Goal: Use online tool/utility: Utilize a website feature to perform a specific function

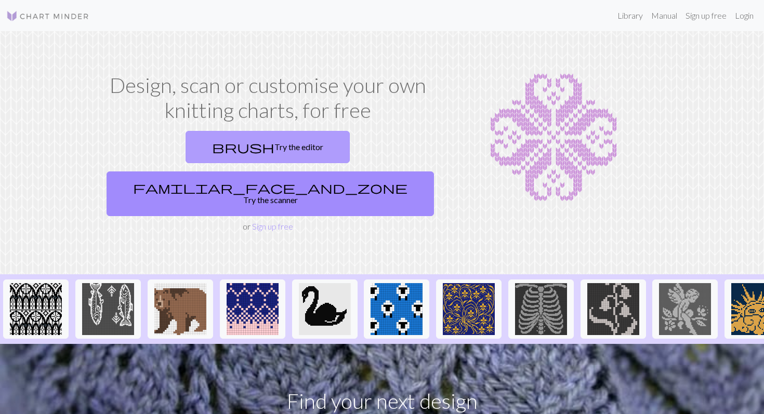
click at [186, 149] on link "brush Try the editor" at bounding box center [268, 147] width 164 height 32
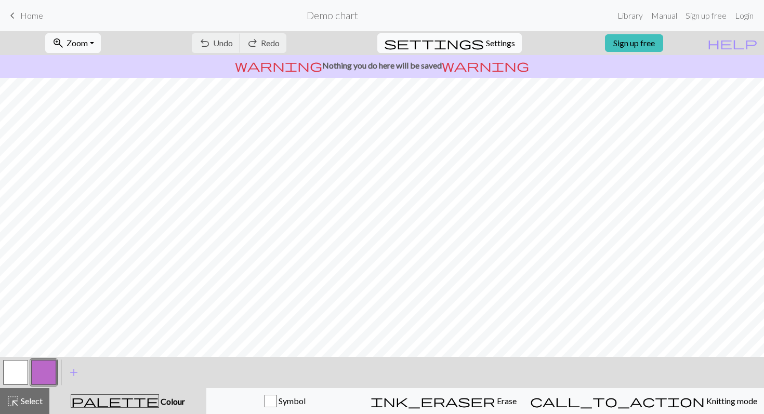
click at [487, 48] on span "Settings" at bounding box center [500, 43] width 29 height 12
select select "aran"
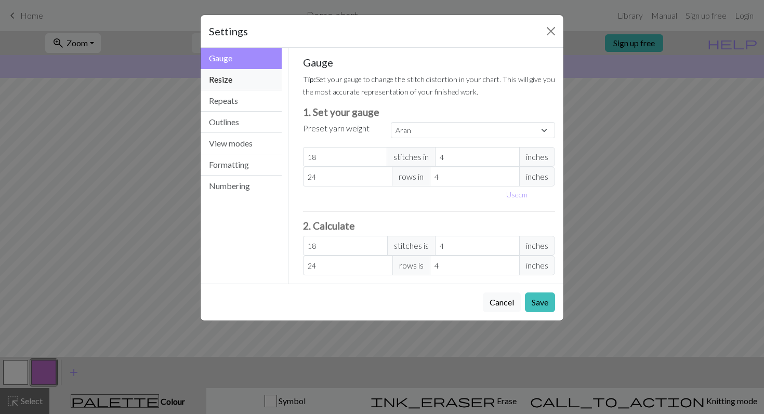
click at [233, 79] on button "Resize" at bounding box center [241, 79] width 81 height 21
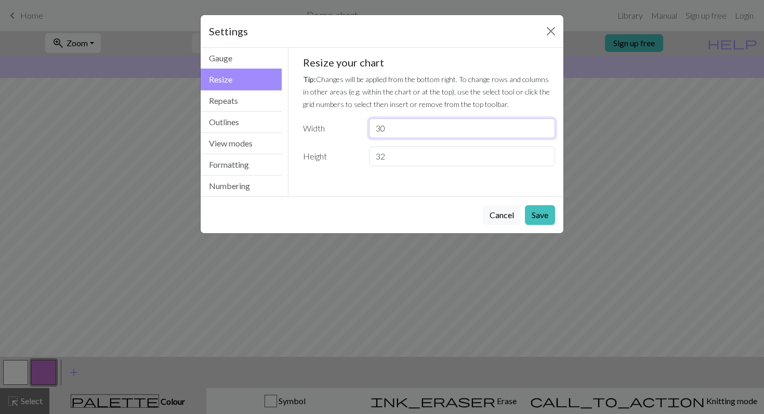
click at [421, 138] on input "30" at bounding box center [462, 129] width 186 height 20
type input "3"
type input "24"
click at [550, 218] on button "Save" at bounding box center [540, 215] width 30 height 20
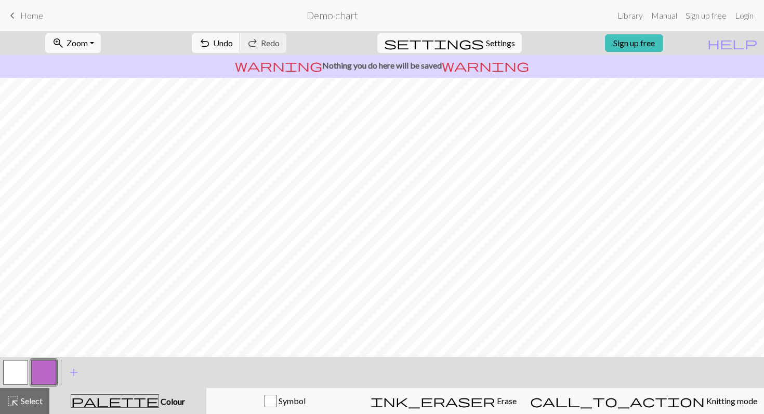
click at [48, 370] on button "button" at bounding box center [43, 372] width 25 height 25
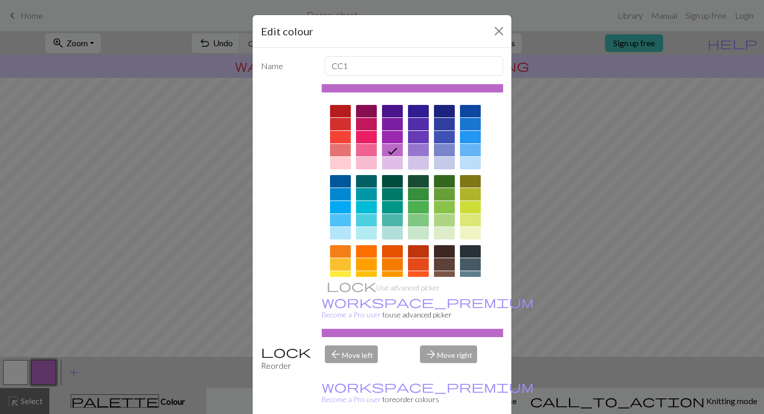
click at [418, 161] on div at bounding box center [418, 163] width 21 height 12
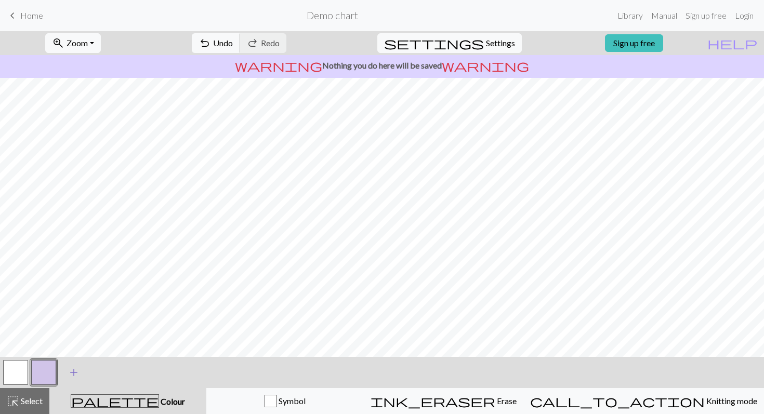
click at [73, 368] on span "add" at bounding box center [74, 373] width 12 height 15
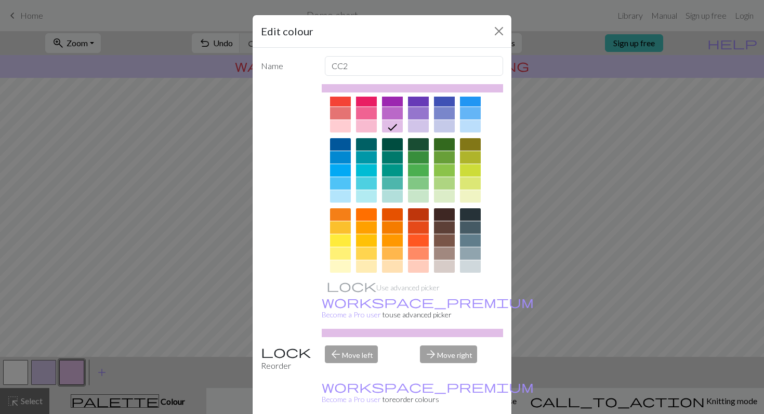
scroll to position [44, 0]
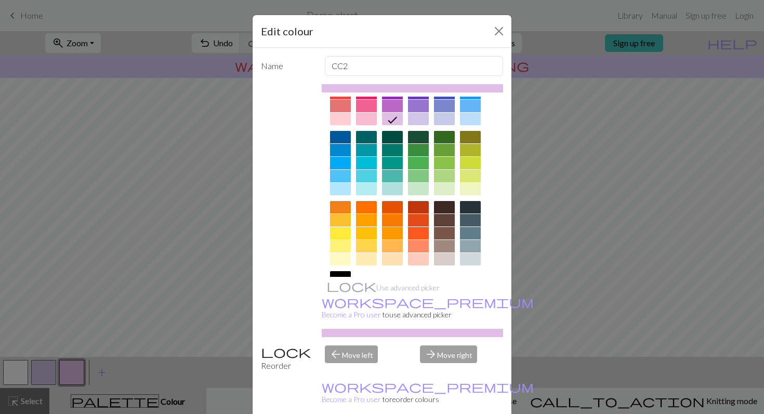
click at [394, 222] on div at bounding box center [392, 220] width 21 height 12
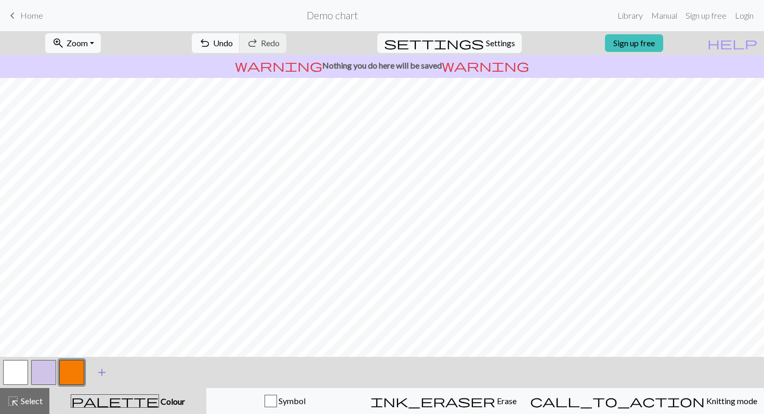
click at [102, 372] on span "add" at bounding box center [102, 373] width 12 height 15
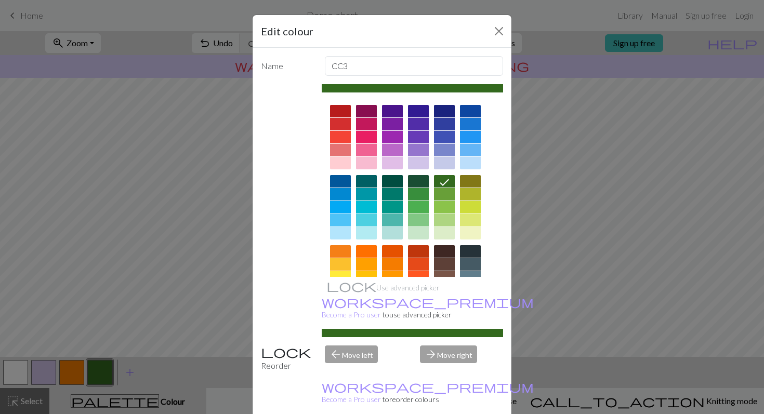
click at [442, 205] on div at bounding box center [444, 207] width 21 height 12
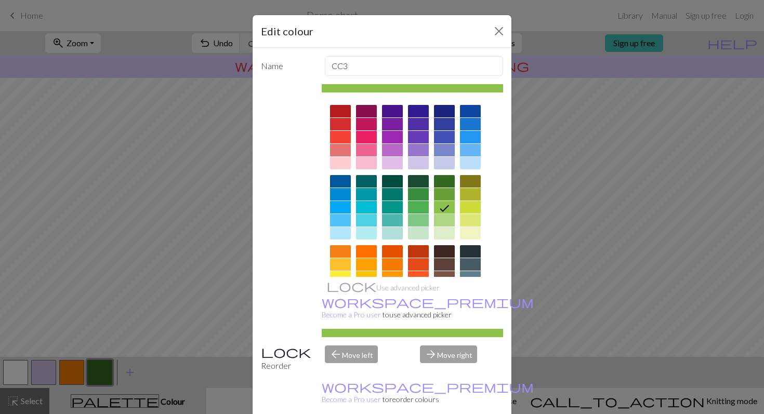
click at [472, 196] on div at bounding box center [470, 194] width 21 height 12
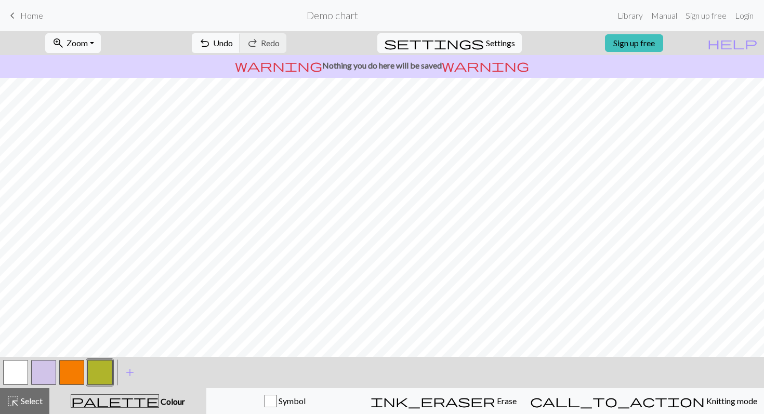
click at [16, 377] on button "button" at bounding box center [15, 372] width 25 height 25
click at [16, 403] on span "highlight_alt" at bounding box center [13, 401] width 12 height 15
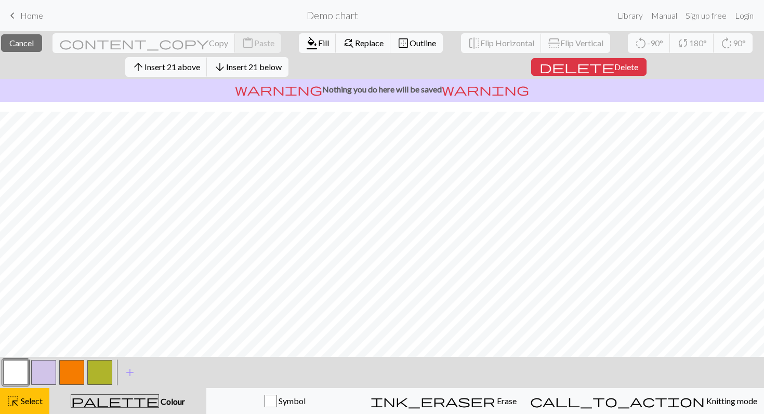
scroll to position [124, 0]
click at [15, 375] on button "button" at bounding box center [15, 372] width 25 height 25
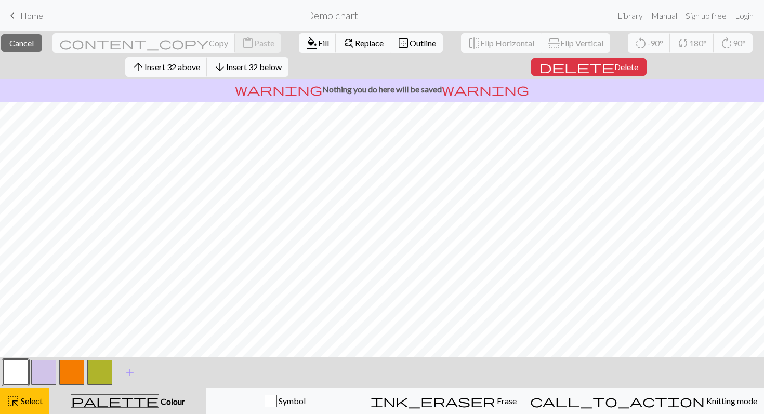
click at [306, 41] on span "format_color_fill" at bounding box center [312, 43] width 12 height 15
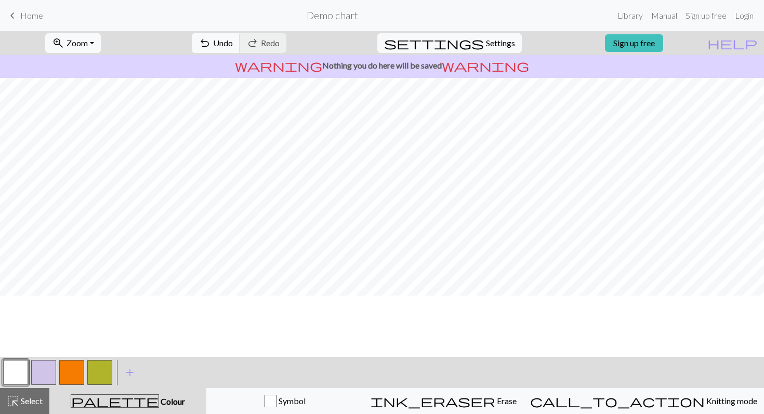
scroll to position [0, 0]
click at [73, 373] on button "button" at bounding box center [71, 372] width 25 height 25
click at [20, 367] on button "button" at bounding box center [15, 372] width 25 height 25
click at [73, 375] on button "button" at bounding box center [71, 372] width 25 height 25
click at [8, 369] on button "button" at bounding box center [15, 372] width 25 height 25
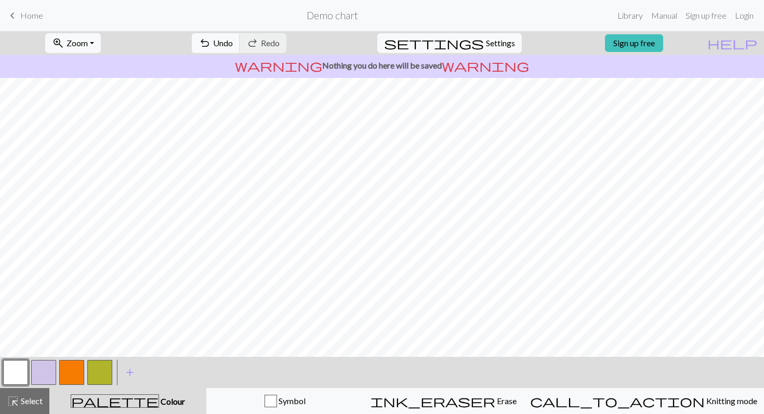
click at [68, 373] on button "button" at bounding box center [71, 372] width 25 height 25
click at [14, 373] on button "button" at bounding box center [15, 372] width 25 height 25
click at [69, 372] on button "button" at bounding box center [71, 372] width 25 height 25
click at [101, 369] on button "button" at bounding box center [99, 372] width 25 height 25
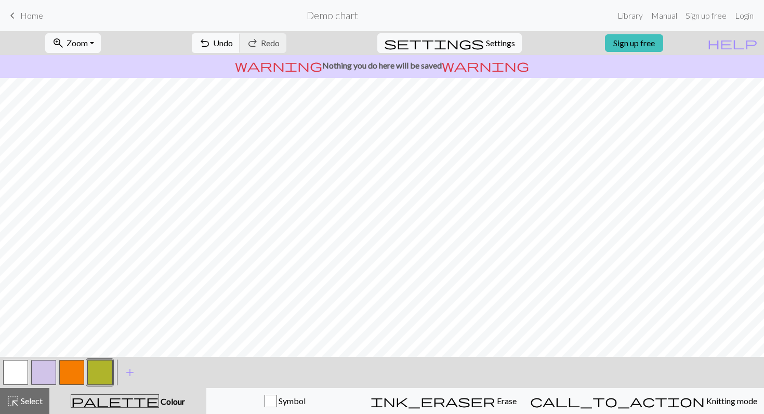
scroll to position [0, 0]
click at [77, 371] on button "button" at bounding box center [71, 372] width 25 height 25
click at [97, 373] on button "button" at bounding box center [99, 372] width 25 height 25
click at [25, 368] on button "button" at bounding box center [15, 372] width 25 height 25
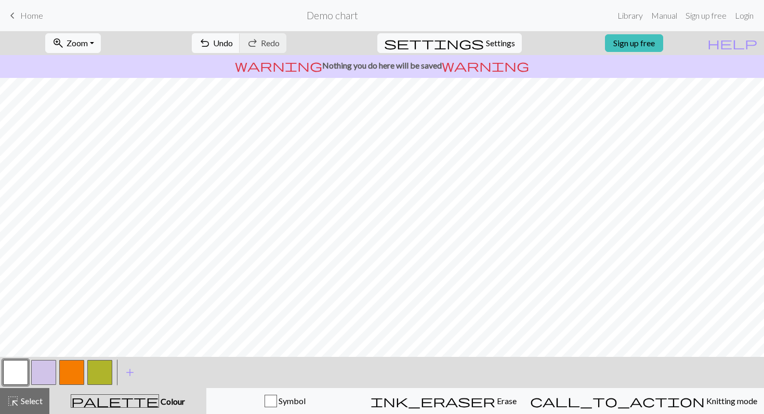
click at [101, 369] on button "button" at bounding box center [99, 372] width 25 height 25
click at [70, 373] on button "button" at bounding box center [71, 372] width 25 height 25
click at [103, 369] on button "button" at bounding box center [99, 372] width 25 height 25
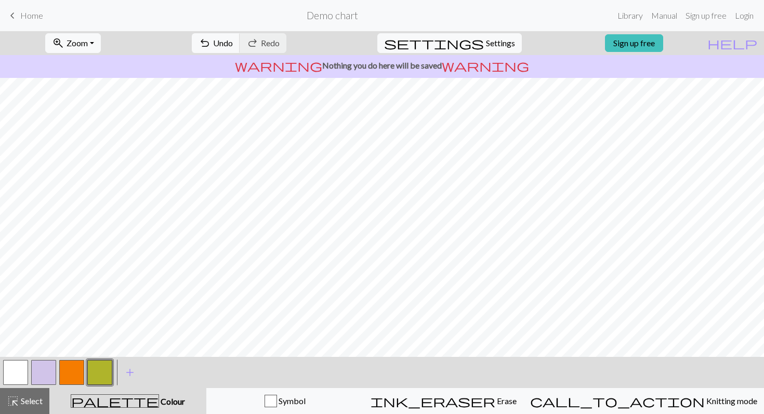
click at [17, 372] on button "button" at bounding box center [15, 372] width 25 height 25
click at [39, 374] on button "button" at bounding box center [43, 372] width 25 height 25
click at [98, 373] on button "button" at bounding box center [99, 372] width 25 height 25
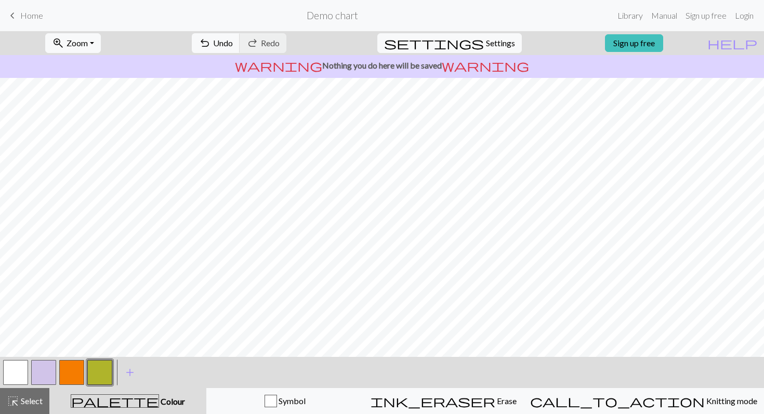
click at [48, 374] on button "button" at bounding box center [43, 372] width 25 height 25
click at [99, 374] on button "button" at bounding box center [99, 372] width 25 height 25
click at [44, 373] on button "button" at bounding box center [43, 372] width 25 height 25
click at [97, 371] on button "button" at bounding box center [99, 372] width 25 height 25
click at [46, 372] on button "button" at bounding box center [43, 372] width 25 height 25
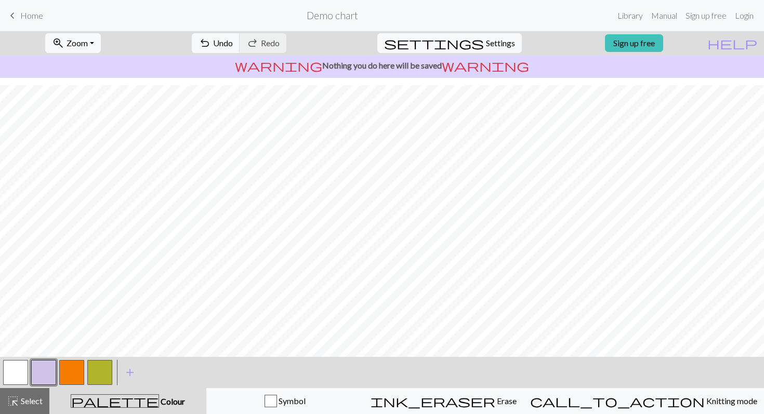
scroll to position [0, 0]
click at [25, 370] on button "button" at bounding box center [15, 372] width 25 height 25
click at [240, 36] on button "undo Undo Undo" at bounding box center [216, 43] width 48 height 20
click at [10, 400] on span "highlight_alt" at bounding box center [13, 401] width 12 height 15
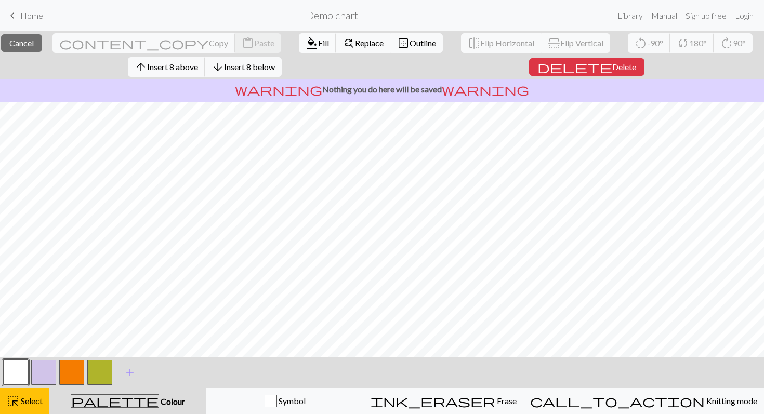
click at [306, 42] on span "format_color_fill" at bounding box center [312, 43] width 12 height 15
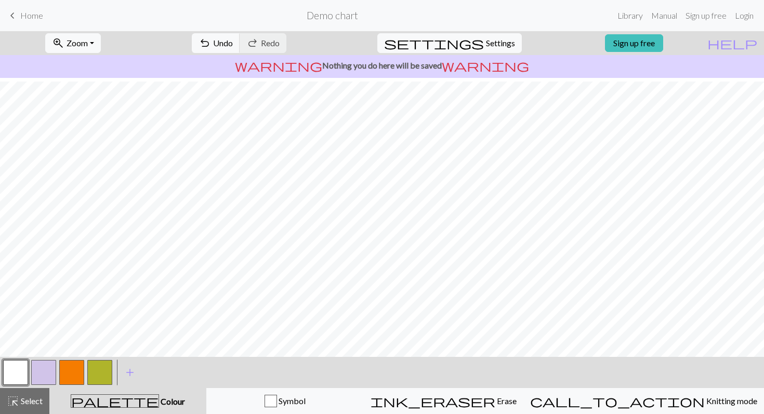
scroll to position [100, 0]
click at [100, 367] on button "button" at bounding box center [99, 372] width 25 height 25
click at [73, 375] on button "button" at bounding box center [71, 372] width 25 height 25
click at [39, 372] on button "button" at bounding box center [43, 372] width 25 height 25
click at [21, 366] on button "button" at bounding box center [15, 372] width 25 height 25
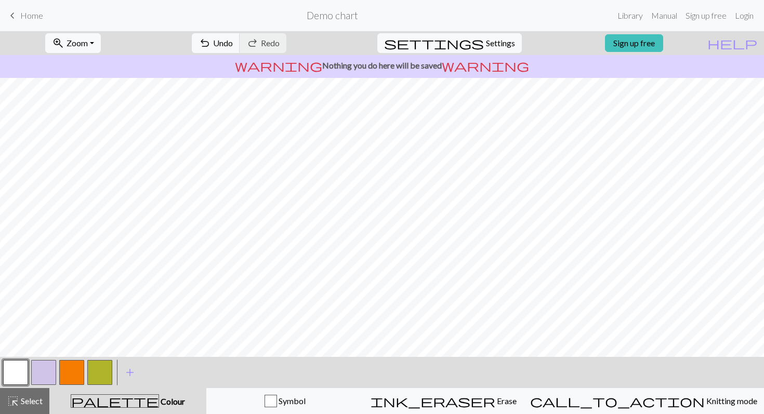
click at [41, 368] on button "button" at bounding box center [43, 372] width 25 height 25
click at [18, 366] on button "button" at bounding box center [15, 372] width 25 height 25
click at [48, 374] on button "button" at bounding box center [43, 372] width 25 height 25
click at [18, 371] on button "button" at bounding box center [15, 372] width 25 height 25
click at [47, 371] on button "button" at bounding box center [43, 372] width 25 height 25
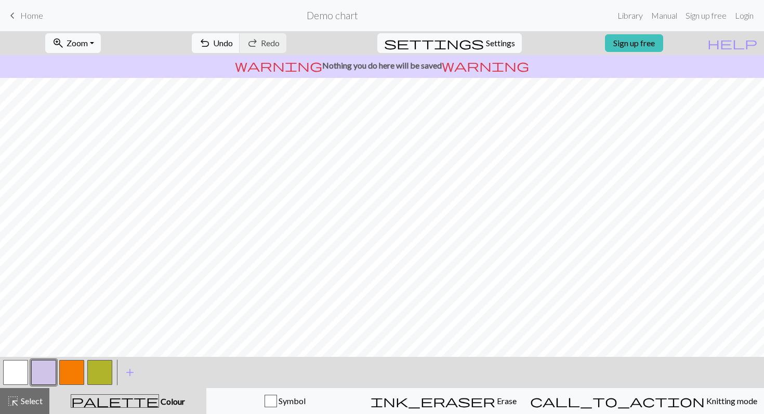
click at [19, 374] on button "button" at bounding box center [15, 372] width 25 height 25
click at [44, 373] on button "button" at bounding box center [43, 372] width 25 height 25
click at [106, 370] on button "button" at bounding box center [99, 372] width 25 height 25
click at [74, 369] on button "button" at bounding box center [71, 372] width 25 height 25
click at [101, 369] on button "button" at bounding box center [99, 372] width 25 height 25
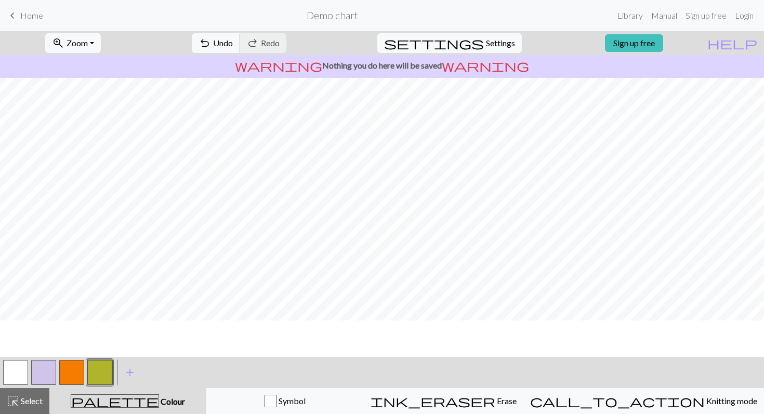
scroll to position [0, 0]
click at [66, 373] on button "button" at bounding box center [71, 372] width 25 height 25
click at [19, 364] on button "button" at bounding box center [15, 372] width 25 height 25
click at [69, 371] on button "button" at bounding box center [71, 372] width 25 height 25
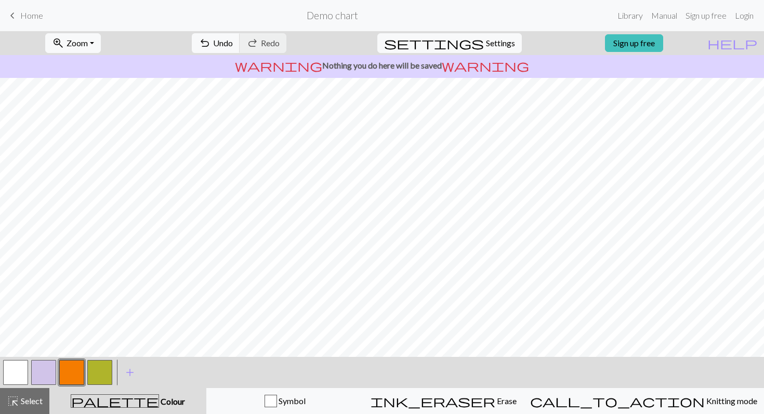
click at [20, 366] on button "button" at bounding box center [15, 372] width 25 height 25
click at [77, 366] on button "button" at bounding box center [71, 372] width 25 height 25
click at [17, 366] on button "button" at bounding box center [15, 372] width 25 height 25
click at [486, 42] on span "Settings" at bounding box center [500, 43] width 29 height 12
select select "aran"
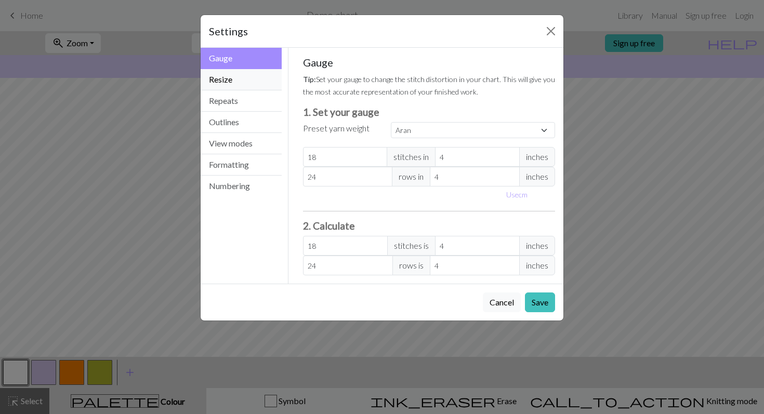
click at [236, 83] on button "Resize" at bounding box center [241, 79] width 81 height 21
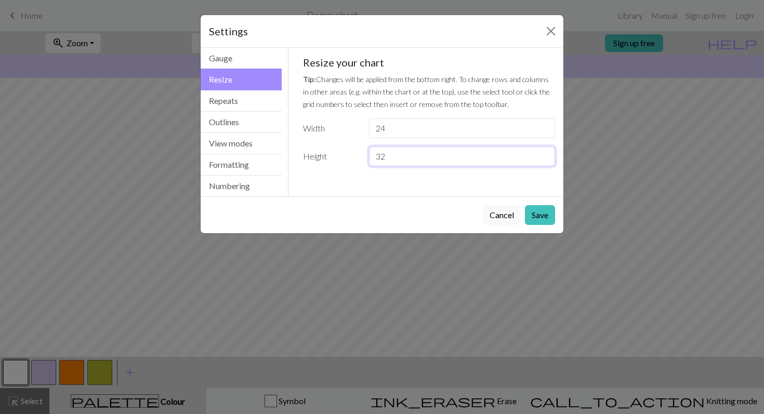
drag, startPoint x: 400, startPoint y: 160, endPoint x: 369, endPoint y: 159, distance: 31.7
click at [369, 160] on div "32" at bounding box center [462, 157] width 199 height 20
type input "46"
click at [542, 214] on button "Save" at bounding box center [540, 215] width 30 height 20
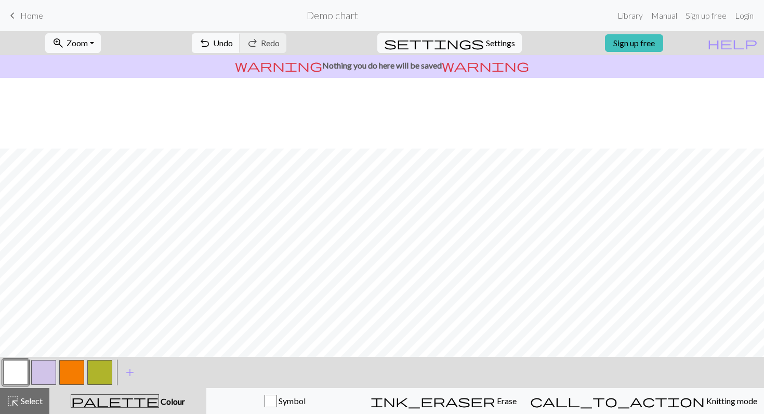
scroll to position [246, 0]
click at [42, 371] on button "button" at bounding box center [43, 372] width 25 height 25
click at [0, 378] on div "< > add Add a colour" at bounding box center [382, 372] width 764 height 31
click at [8, 377] on button "button" at bounding box center [15, 372] width 25 height 25
click at [104, 375] on button "button" at bounding box center [99, 372] width 25 height 25
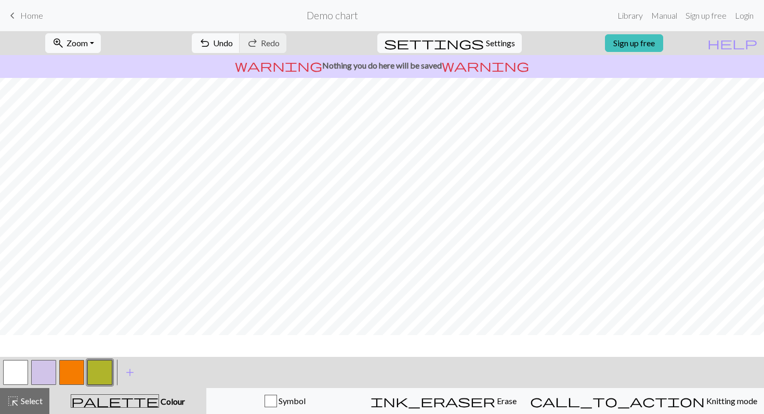
scroll to position [171, 0]
click at [22, 372] on button "button" at bounding box center [15, 372] width 25 height 25
click at [45, 370] on button "button" at bounding box center [43, 372] width 25 height 25
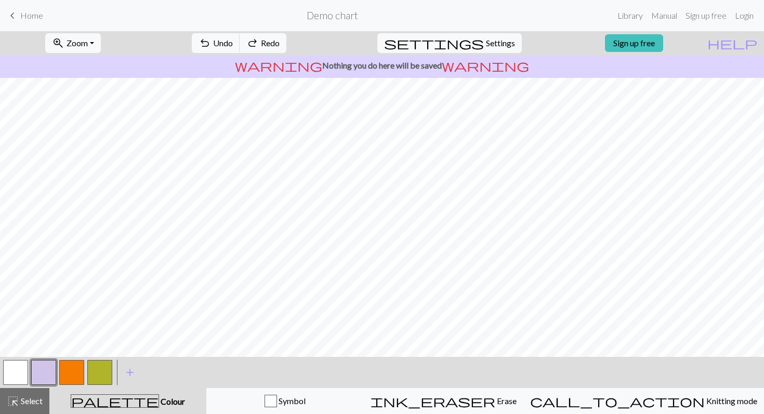
click at [72, 371] on button "button" at bounding box center [71, 372] width 25 height 25
click at [26, 377] on button "button" at bounding box center [15, 372] width 25 height 25
click at [42, 375] on button "button" at bounding box center [43, 372] width 25 height 25
click at [103, 375] on button "button" at bounding box center [99, 372] width 25 height 25
click at [17, 364] on button "button" at bounding box center [15, 372] width 25 height 25
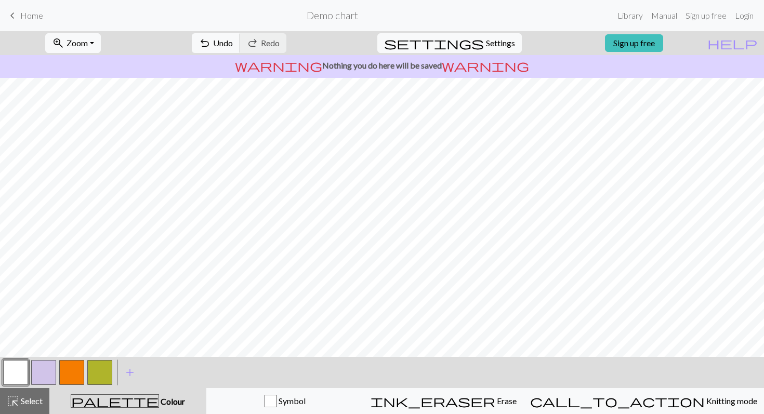
scroll to position [176, 0]
click at [37, 373] on button "button" at bounding box center [43, 372] width 25 height 25
click at [14, 373] on button "button" at bounding box center [15, 372] width 25 height 25
click at [41, 375] on button "button" at bounding box center [43, 372] width 25 height 25
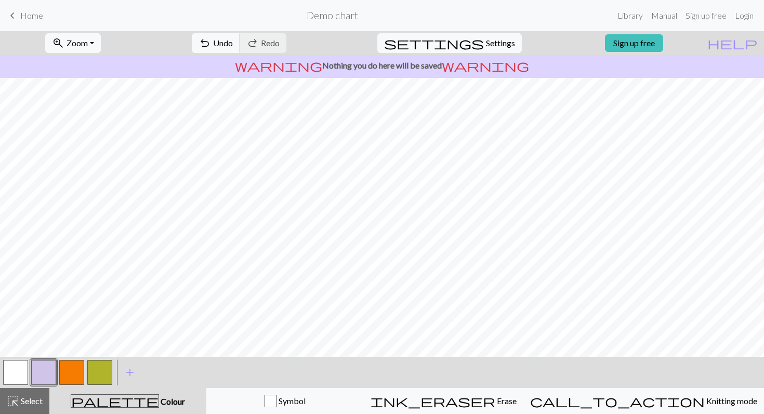
click at [104, 373] on button "button" at bounding box center [99, 372] width 25 height 25
click at [45, 373] on button "button" at bounding box center [43, 372] width 25 height 25
click at [101, 42] on button "zoom_in Zoom Zoom" at bounding box center [73, 43] width 56 height 20
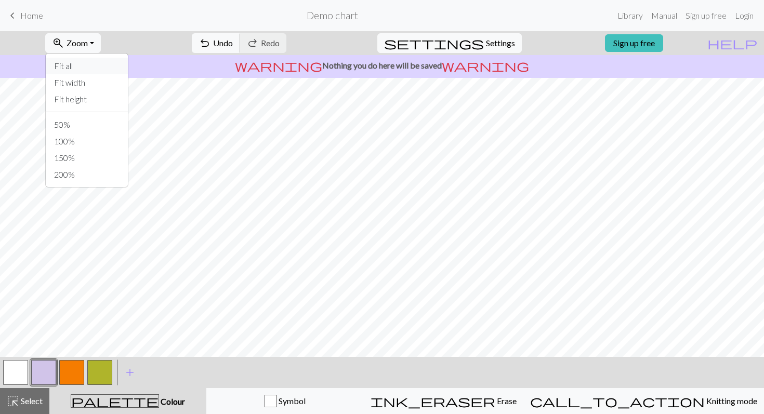
click at [102, 62] on button "Fit all" at bounding box center [87, 66] width 82 height 17
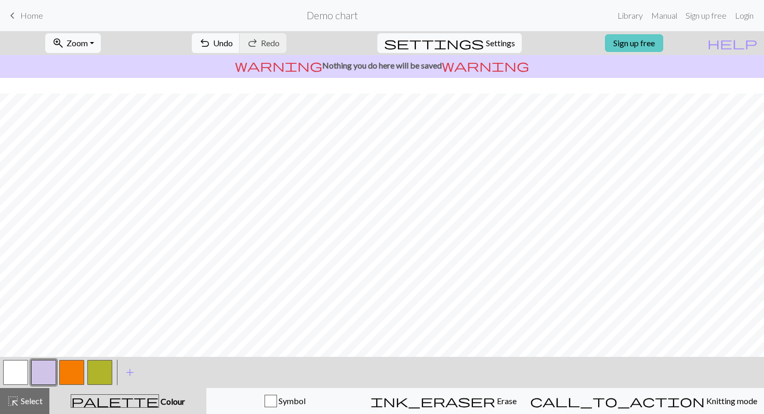
scroll to position [16, 0]
click at [211, 46] on span "undo" at bounding box center [205, 43] width 12 height 15
click at [31, 400] on span "Select" at bounding box center [30, 401] width 23 height 10
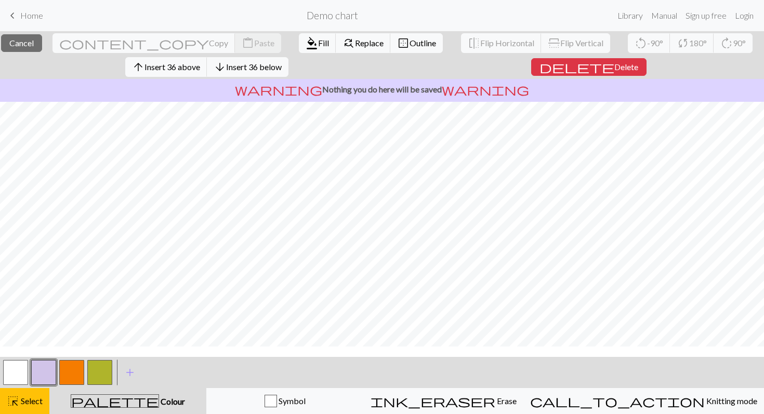
scroll to position [0, 0]
click at [283, 96] on div "close Cancel content_copy Copy content_paste Paste format_color_fill Fill find_…" at bounding box center [382, 222] width 764 height 383
click at [613, 63] on span "Delete" at bounding box center [625, 67] width 24 height 10
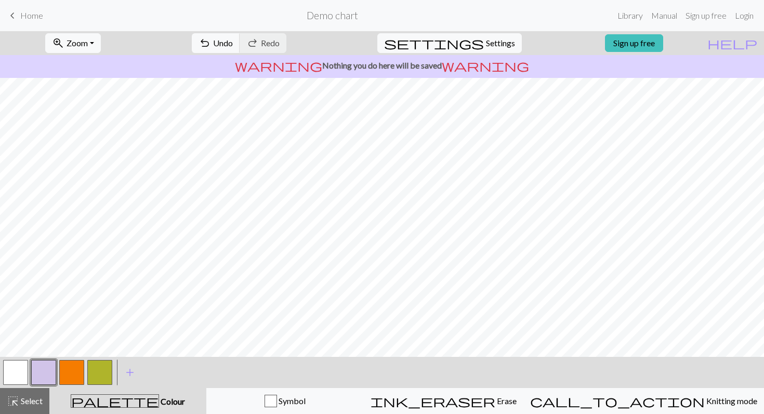
click at [75, 373] on button "button" at bounding box center [71, 372] width 25 height 25
click at [103, 372] on button "button" at bounding box center [99, 372] width 25 height 25
click at [16, 374] on button "button" at bounding box center [15, 372] width 25 height 25
click at [102, 373] on button "button" at bounding box center [99, 372] width 25 height 25
click at [19, 371] on button "button" at bounding box center [15, 372] width 25 height 25
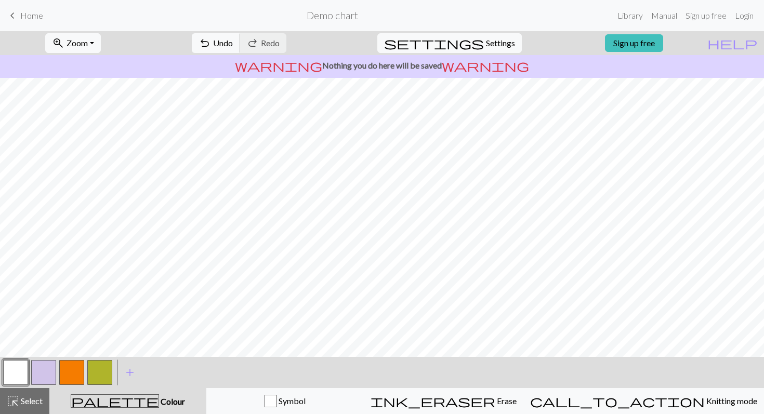
click at [104, 374] on button "button" at bounding box center [99, 372] width 25 height 25
click at [15, 369] on button "button" at bounding box center [15, 372] width 25 height 25
click at [99, 369] on button "button" at bounding box center [99, 372] width 25 height 25
click at [31, 403] on span "Select" at bounding box center [30, 401] width 23 height 10
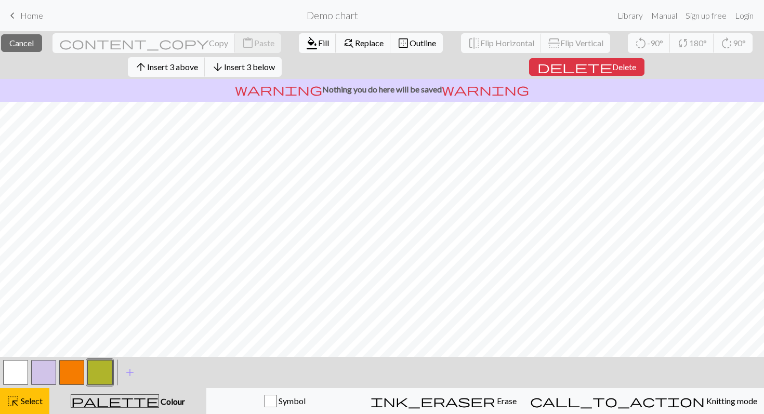
click at [306, 41] on span "format_color_fill" at bounding box center [312, 43] width 12 height 15
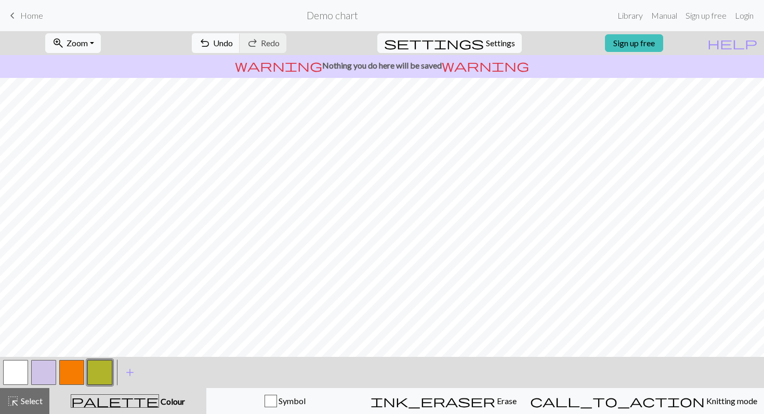
click at [15, 368] on button "button" at bounding box center [15, 372] width 25 height 25
click at [474, 45] on span "settings" at bounding box center [434, 43] width 100 height 15
select select "aran"
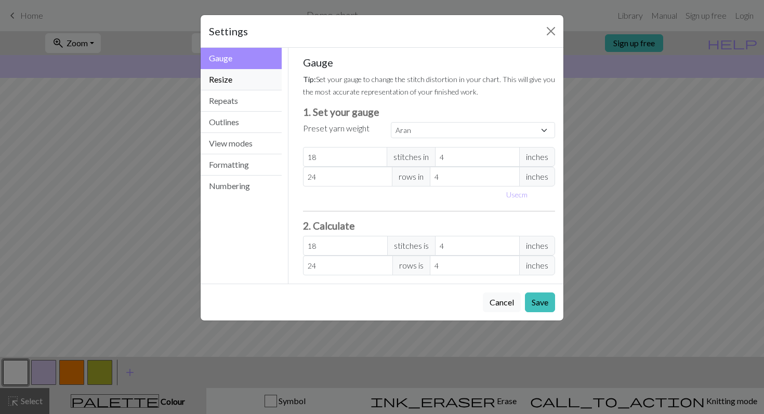
click at [244, 81] on button "Resize" at bounding box center [241, 79] width 81 height 21
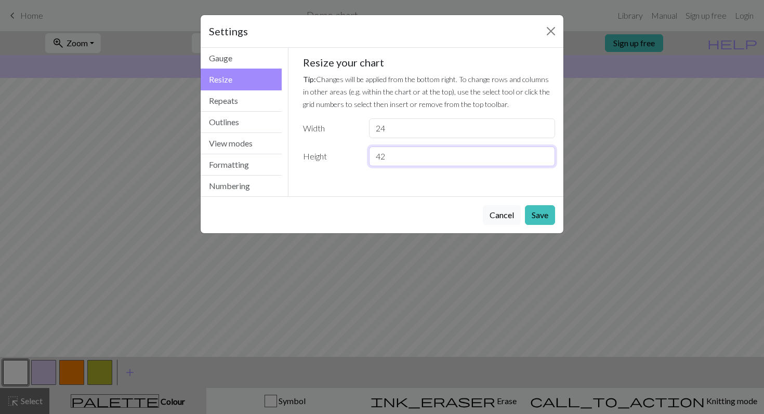
drag, startPoint x: 420, startPoint y: 158, endPoint x: 381, endPoint y: 160, distance: 38.5
click at [381, 160] on input "42" at bounding box center [462, 157] width 186 height 20
type input "48"
click at [547, 214] on button "Save" at bounding box center [540, 215] width 30 height 20
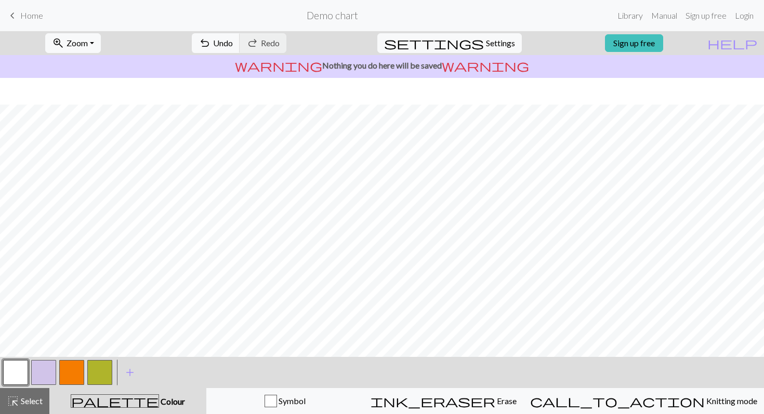
scroll to position [27, 0]
click at [471, 39] on span "settings" at bounding box center [434, 43] width 100 height 15
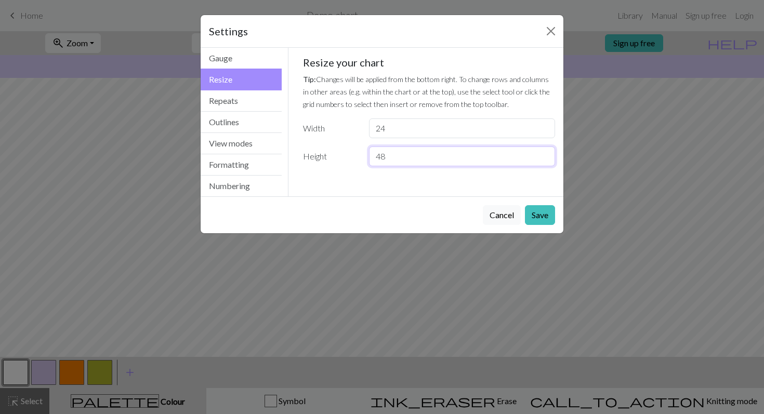
drag, startPoint x: 396, startPoint y: 159, endPoint x: 374, endPoint y: 161, distance: 21.9
click at [374, 161] on input "48" at bounding box center [462, 157] width 186 height 20
type input "52"
click at [543, 219] on button "Save" at bounding box center [540, 215] width 30 height 20
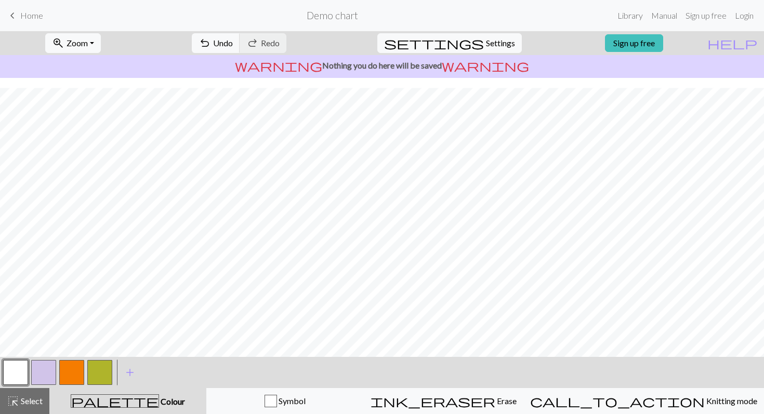
scroll to position [49, 0]
click at [75, 371] on button "button" at bounding box center [71, 372] width 25 height 25
click at [24, 368] on button "button" at bounding box center [15, 372] width 25 height 25
click at [80, 368] on button "button" at bounding box center [71, 372] width 25 height 25
click at [102, 373] on button "button" at bounding box center [99, 372] width 25 height 25
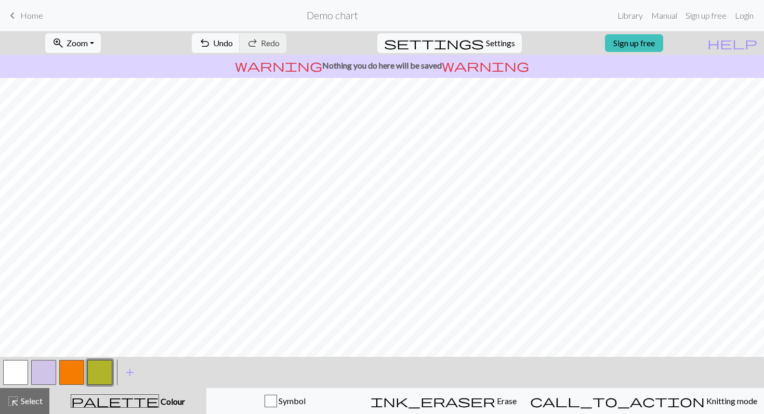
click at [76, 374] on button "button" at bounding box center [71, 372] width 25 height 25
click at [10, 372] on button "button" at bounding box center [15, 372] width 25 height 25
click at [105, 370] on button "button" at bounding box center [99, 372] width 25 height 25
click at [66, 372] on button "button" at bounding box center [71, 372] width 25 height 25
click at [99, 374] on button "button" at bounding box center [99, 372] width 25 height 25
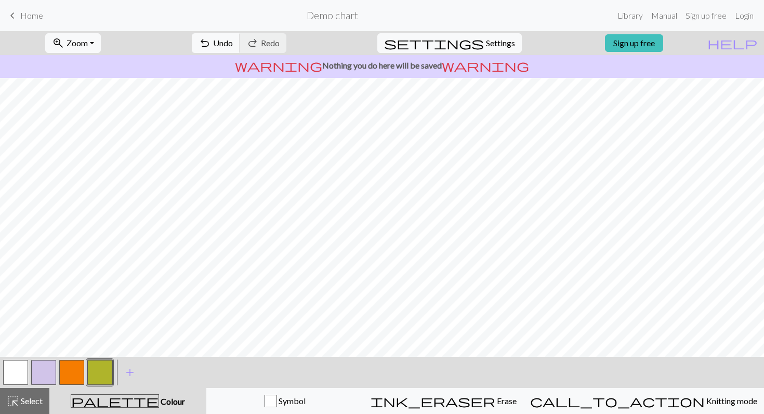
click at [66, 370] on button "button" at bounding box center [71, 372] width 25 height 25
click at [471, 46] on span "settings" at bounding box center [434, 43] width 100 height 15
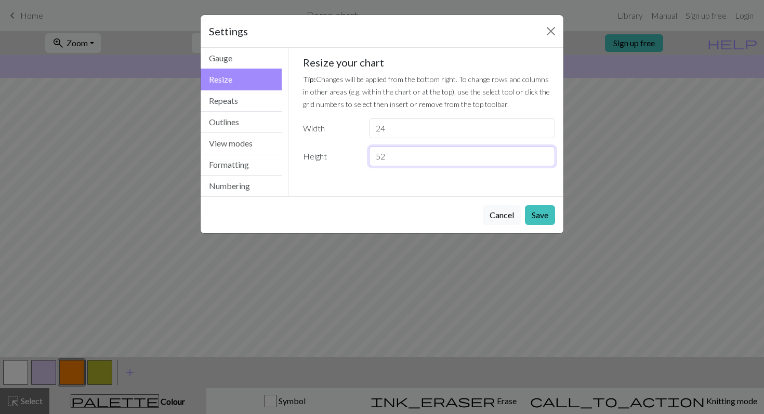
drag, startPoint x: 409, startPoint y: 158, endPoint x: 371, endPoint y: 158, distance: 38.5
click at [371, 158] on input "52" at bounding box center [462, 157] width 186 height 20
type input "60"
click at [540, 218] on button "Save" at bounding box center [540, 215] width 30 height 20
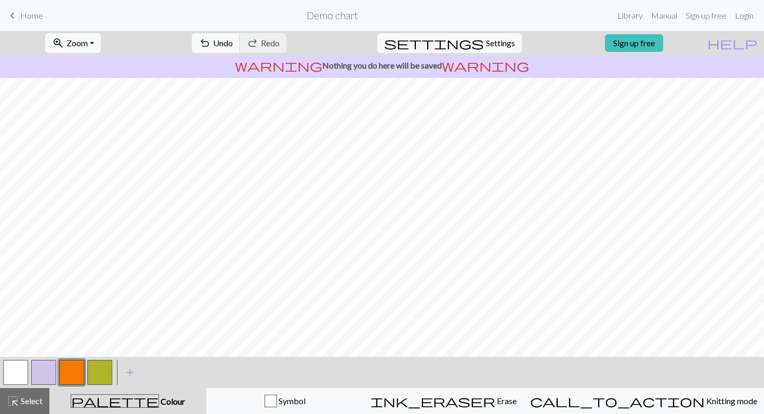
scroll to position [94, 0]
click at [46, 375] on button "button" at bounding box center [43, 372] width 25 height 25
drag, startPoint x: 19, startPoint y: 373, endPoint x: 31, endPoint y: 367, distance: 13.3
click at [19, 373] on button "button" at bounding box center [15, 372] width 25 height 25
click at [46, 369] on button "button" at bounding box center [43, 372] width 25 height 25
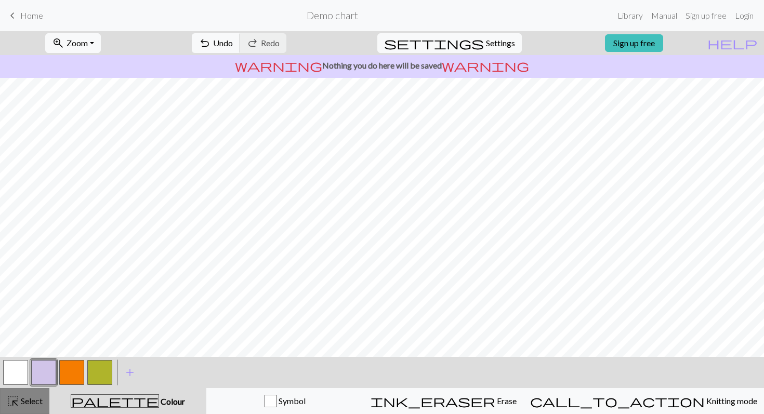
click at [20, 412] on button "highlight_alt Select Select" at bounding box center [24, 401] width 49 height 26
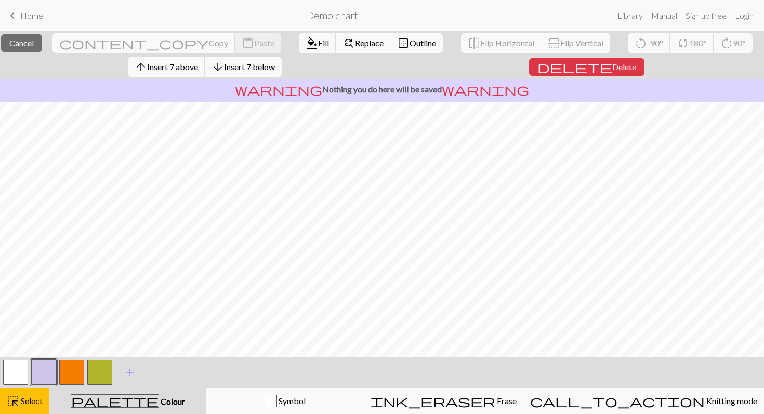
scroll to position [118, 0]
click at [318, 46] on span "Fill" at bounding box center [323, 43] width 11 height 10
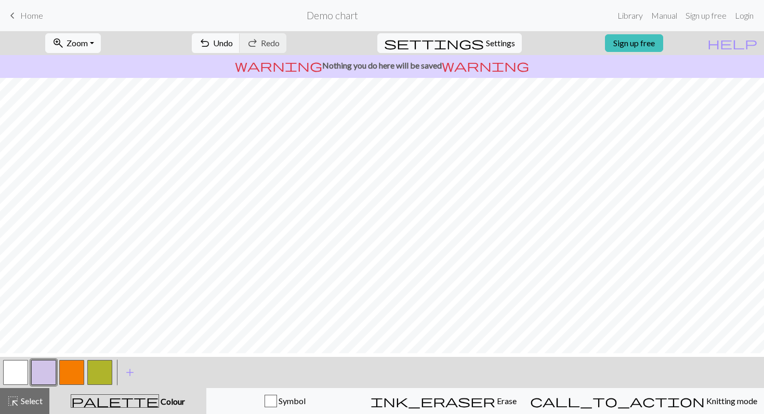
scroll to position [0, 0]
click at [14, 372] on button "button" at bounding box center [15, 372] width 25 height 25
click at [107, 371] on button "button" at bounding box center [99, 372] width 25 height 25
click at [24, 372] on button "button" at bounding box center [15, 372] width 25 height 25
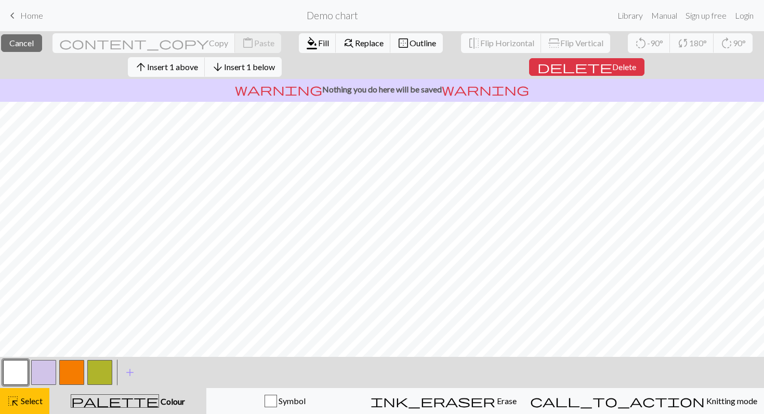
click at [12, 380] on button "button" at bounding box center [15, 372] width 25 height 25
click at [17, 399] on div "Edit colour Name MC Use advanced picker workspace_premium Become a Pro user to …" at bounding box center [382, 207] width 764 height 414
click at [22, 370] on button "button" at bounding box center [15, 372] width 25 height 25
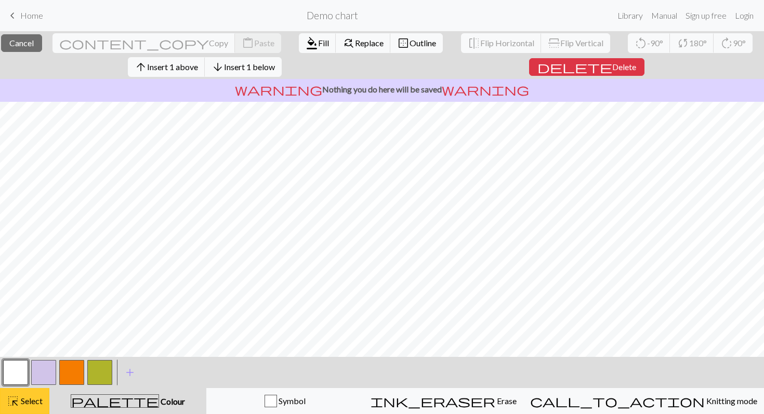
click at [24, 398] on span "Select" at bounding box center [30, 401] width 23 height 10
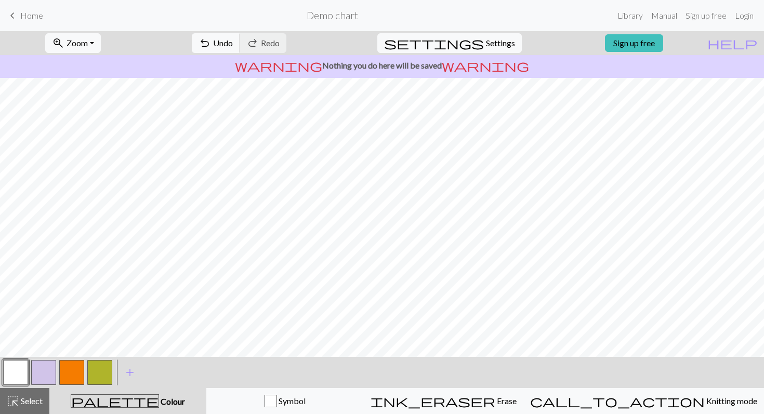
click at [102, 374] on button "button" at bounding box center [99, 372] width 25 height 25
click at [19, 368] on button "button" at bounding box center [15, 372] width 25 height 25
click at [101, 47] on button "zoom_in Zoom Zoom" at bounding box center [73, 43] width 56 height 20
click at [100, 59] on button "Fit all" at bounding box center [87, 66] width 82 height 17
click at [74, 370] on button "button" at bounding box center [71, 372] width 25 height 25
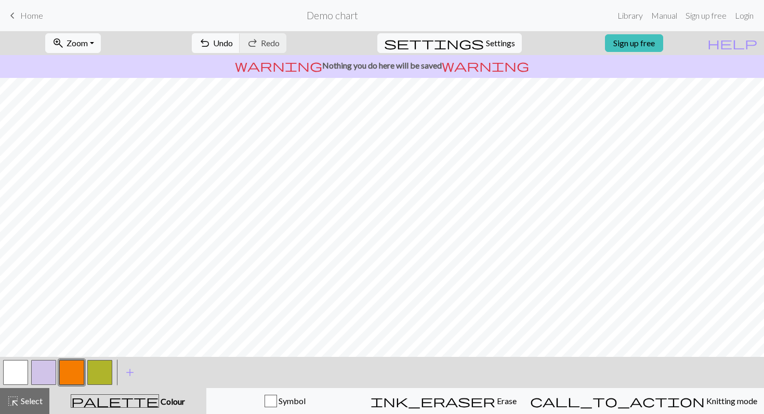
click at [14, 371] on button "button" at bounding box center [15, 372] width 25 height 25
click at [74, 368] on button "button" at bounding box center [71, 372] width 25 height 25
click at [48, 368] on button "button" at bounding box center [43, 372] width 25 height 25
click at [16, 369] on button "button" at bounding box center [15, 372] width 25 height 25
click at [48, 367] on button "button" at bounding box center [43, 372] width 25 height 25
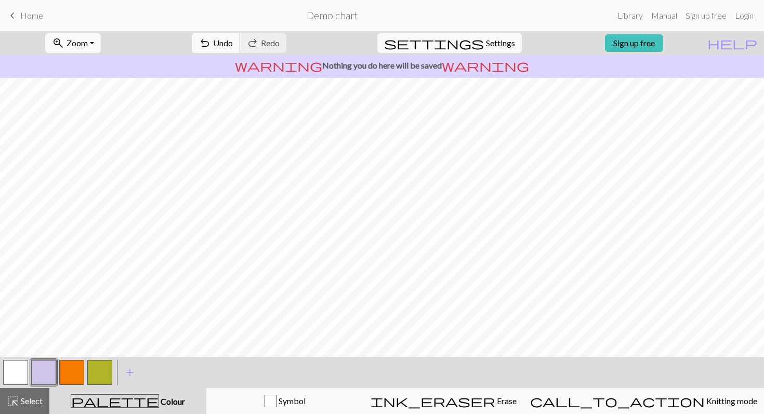
click at [21, 375] on button "button" at bounding box center [15, 372] width 25 height 25
click at [46, 365] on button "button" at bounding box center [43, 372] width 25 height 25
click at [77, 373] on button "button" at bounding box center [71, 372] width 25 height 25
click at [32, 408] on button "highlight_alt Select Select" at bounding box center [24, 401] width 49 height 26
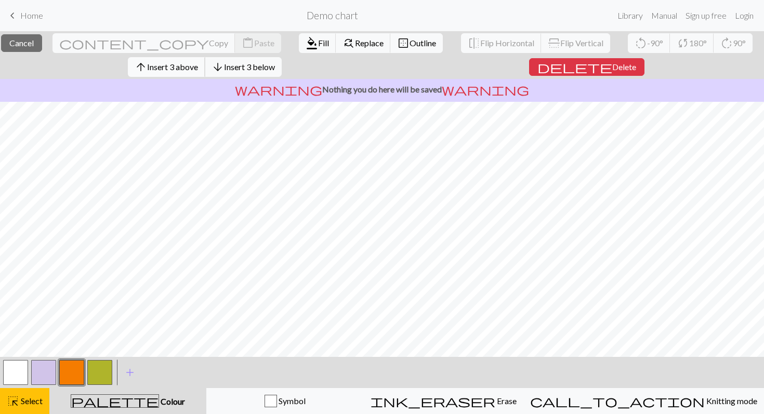
click at [198, 67] on span "Insert 3 above" at bounding box center [172, 67] width 51 height 10
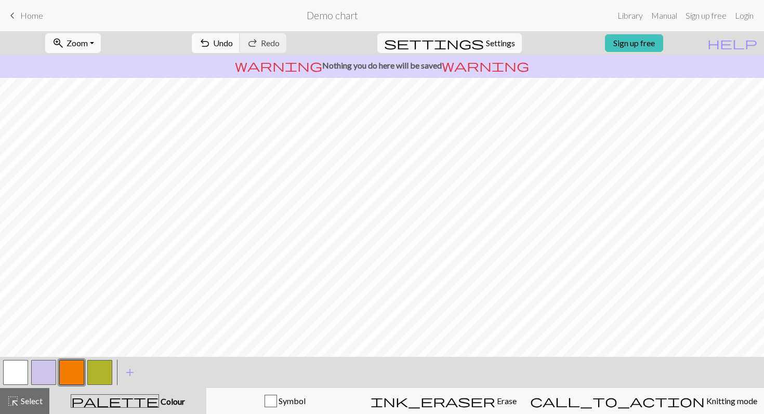
click at [16, 367] on button "button" at bounding box center [15, 372] width 25 height 25
click at [67, 384] on button "button" at bounding box center [71, 372] width 25 height 25
click at [27, 403] on span "Select" at bounding box center [30, 401] width 23 height 10
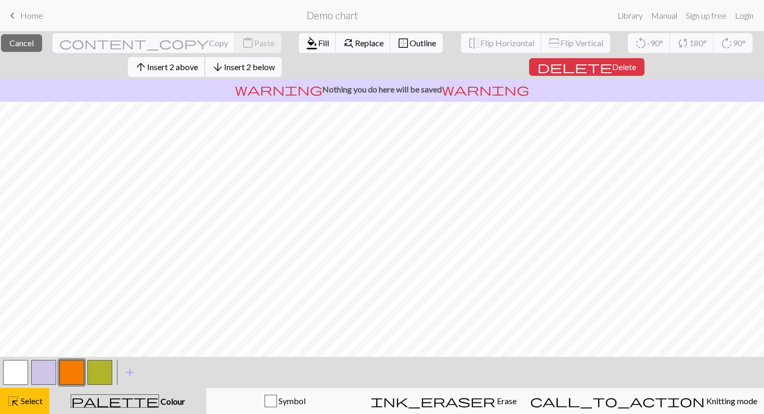
click at [185, 69] on span "Insert 2 above" at bounding box center [172, 67] width 51 height 10
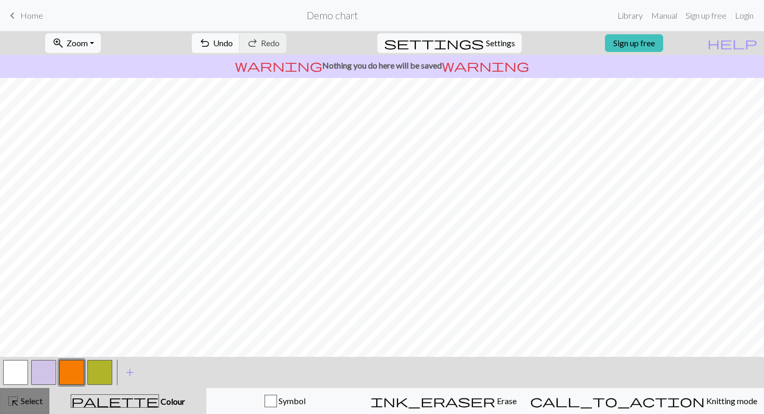
click at [9, 404] on span "highlight_alt" at bounding box center [13, 401] width 12 height 15
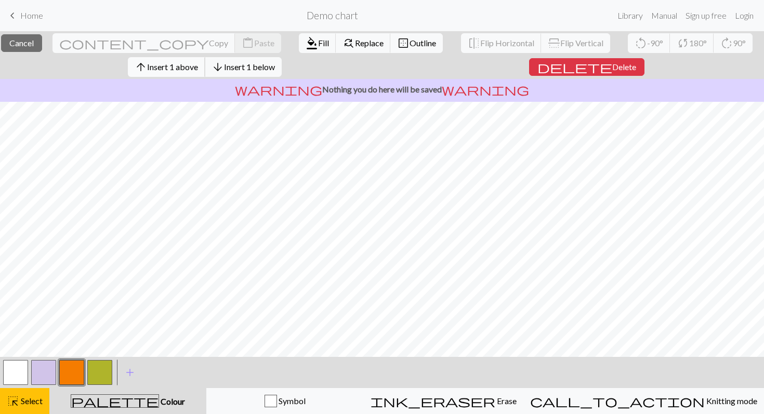
click at [190, 67] on span "Insert 1 above" at bounding box center [172, 67] width 51 height 10
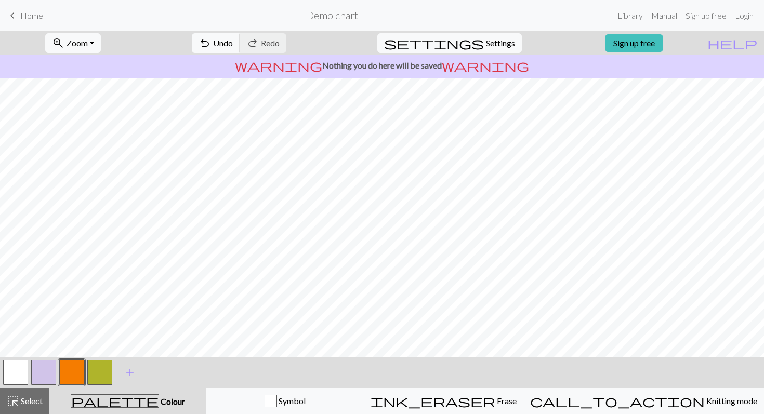
click at [43, 372] on button "button" at bounding box center [43, 372] width 25 height 25
click at [462, 44] on span "settings" at bounding box center [434, 43] width 100 height 15
select select "aran"
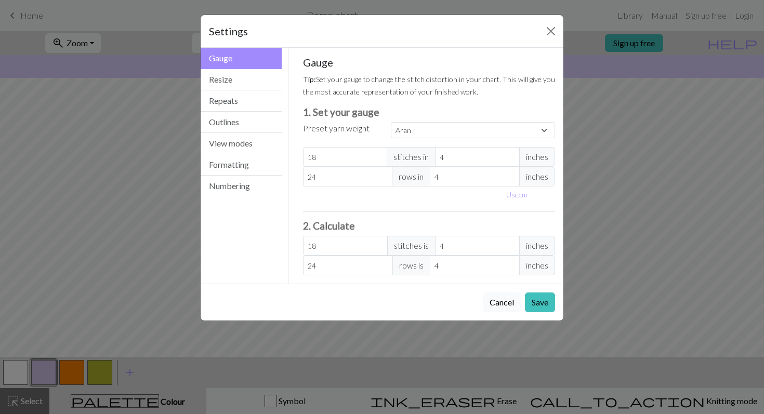
click at [497, 302] on button "Cancel" at bounding box center [502, 303] width 38 height 20
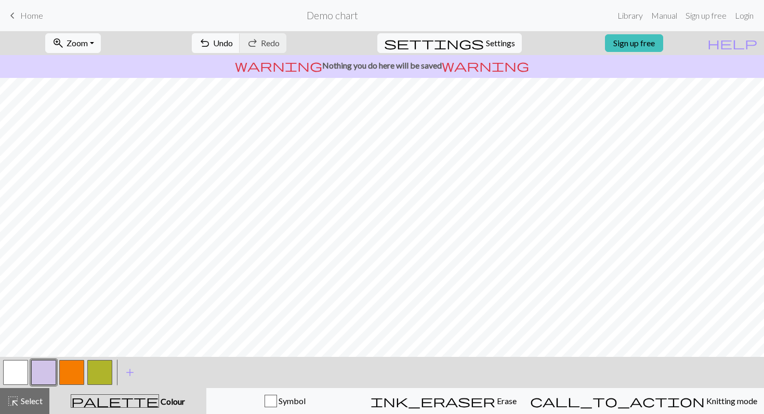
click at [74, 368] on button "button" at bounding box center [71, 372] width 25 height 25
click at [27, 405] on span "Select" at bounding box center [30, 401] width 23 height 10
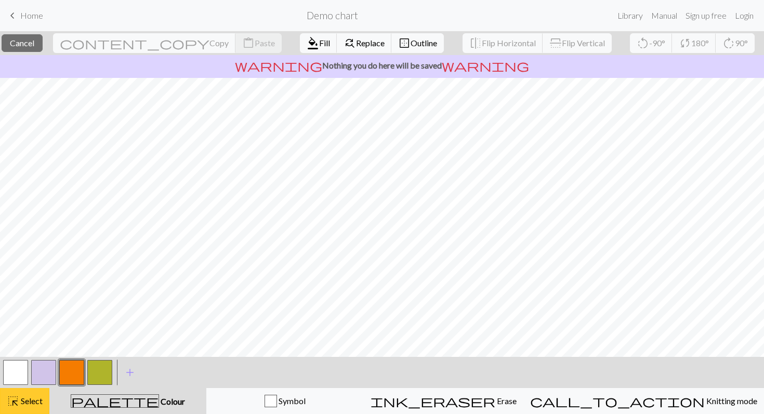
click at [14, 397] on span "highlight_alt" at bounding box center [13, 401] width 12 height 15
